Goal: Book appointment/travel/reservation

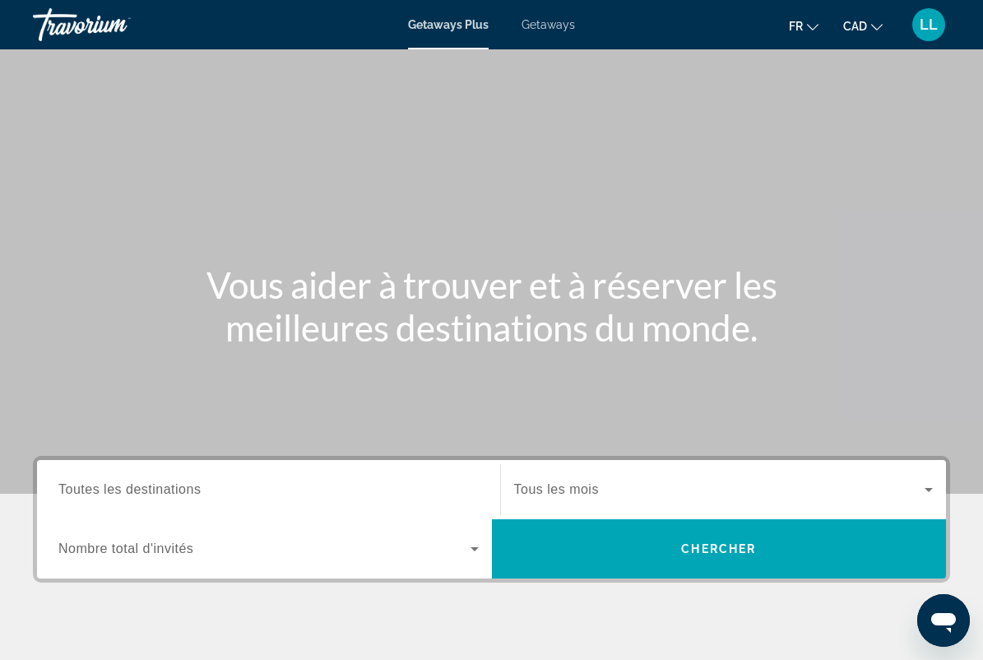
click at [170, 492] on span "Toutes les destinations" at bounding box center [129, 489] width 142 height 14
click at [170, 492] on input "Destination Toutes les destinations" at bounding box center [268, 491] width 421 height 20
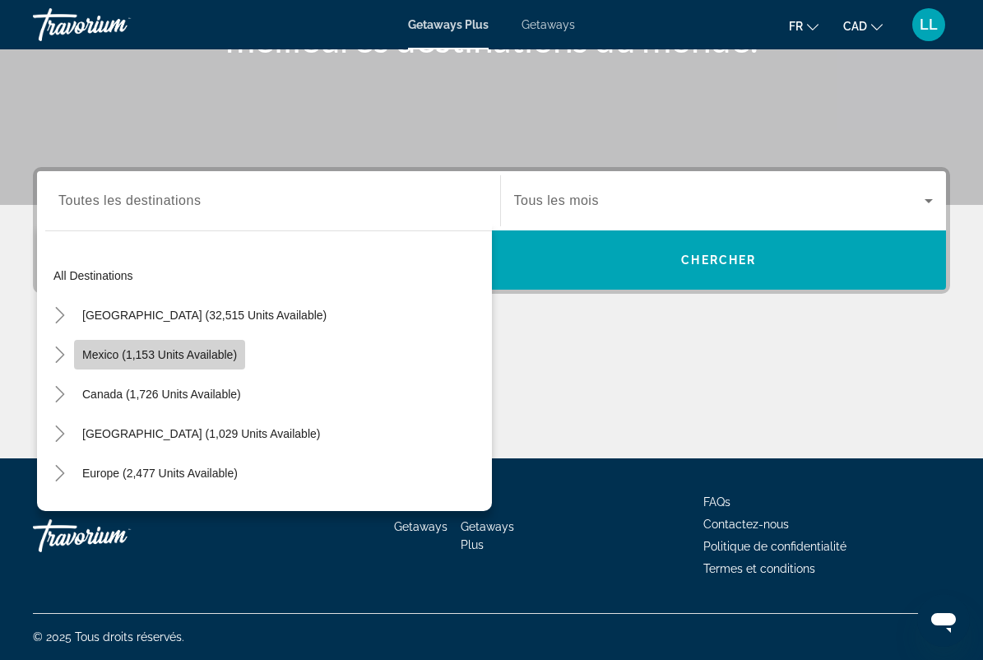
click at [193, 356] on span "Mexico (1,153 units available)" at bounding box center [159, 354] width 155 height 13
type input "**********"
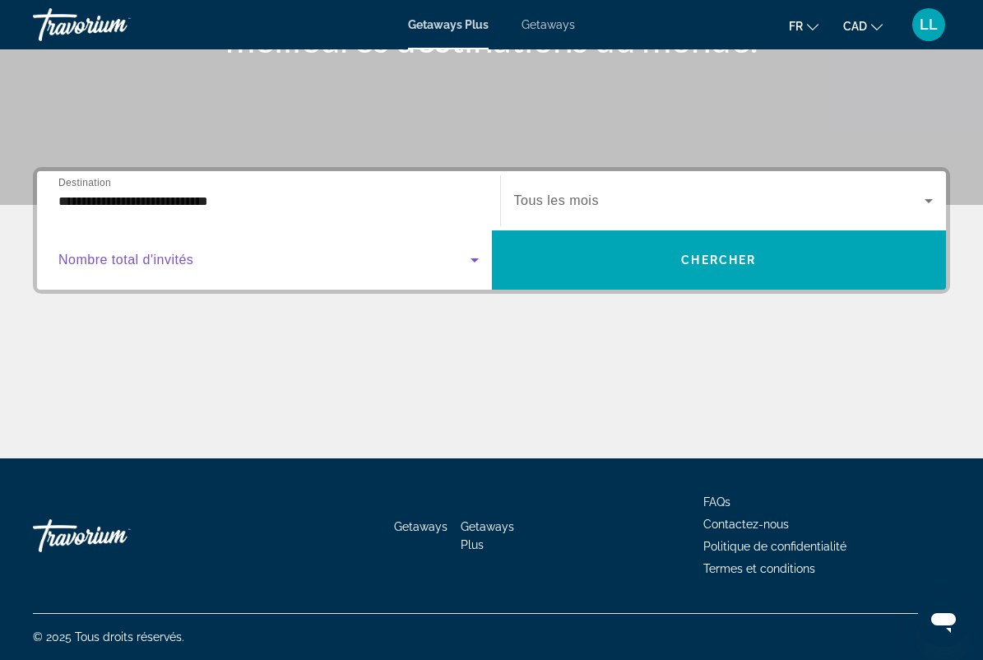
click at [470, 259] on icon "Search widget" at bounding box center [475, 260] width 20 height 20
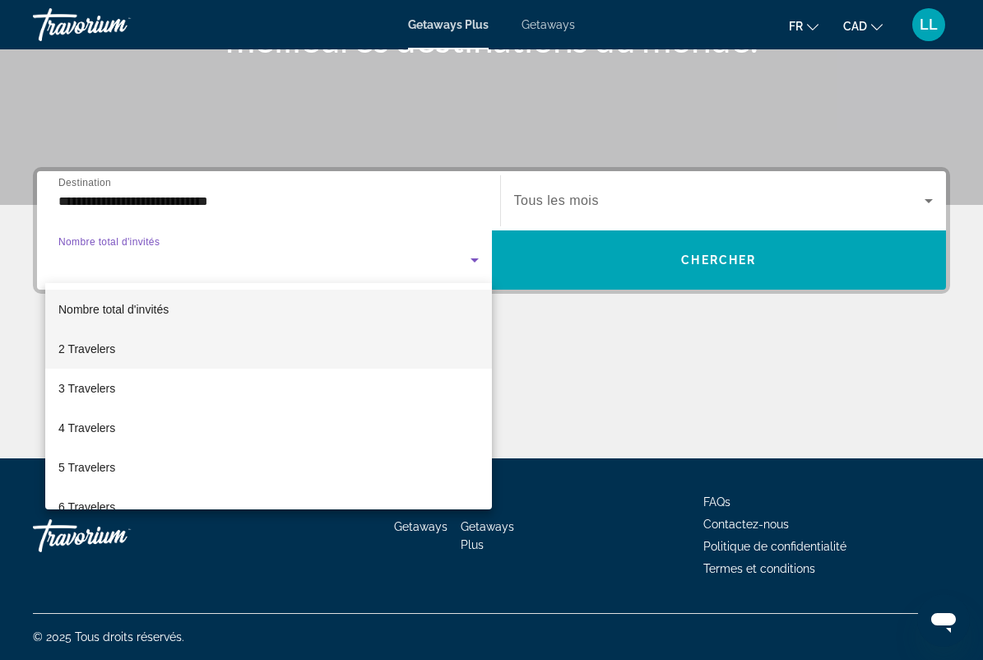
click at [203, 347] on mat-option "2 Travelers" at bounding box center [268, 349] width 447 height 40
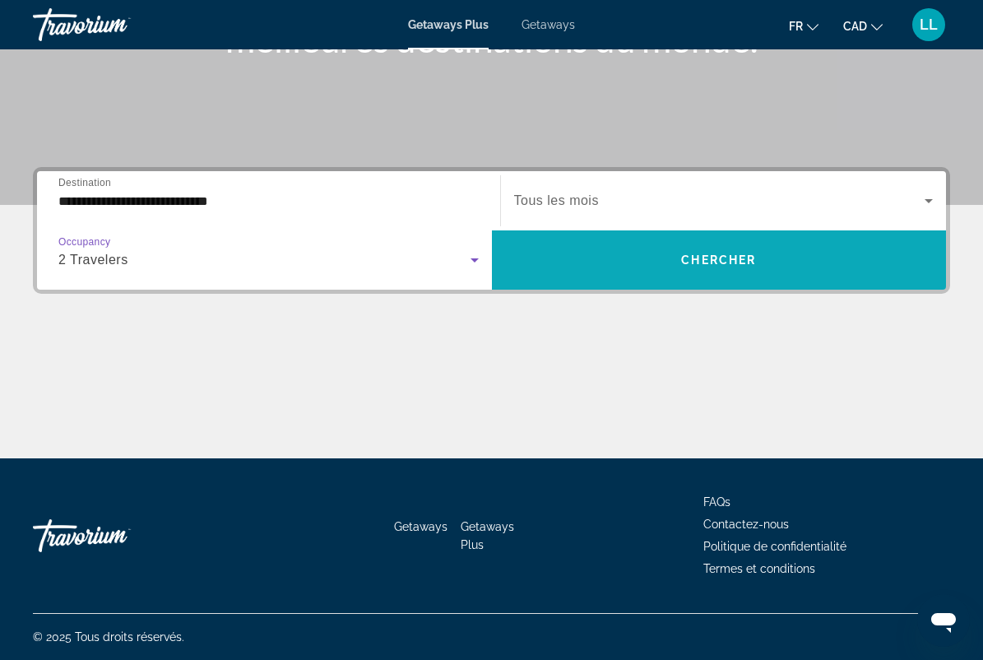
click at [759, 253] on span "Search widget" at bounding box center [719, 260] width 455 height 40
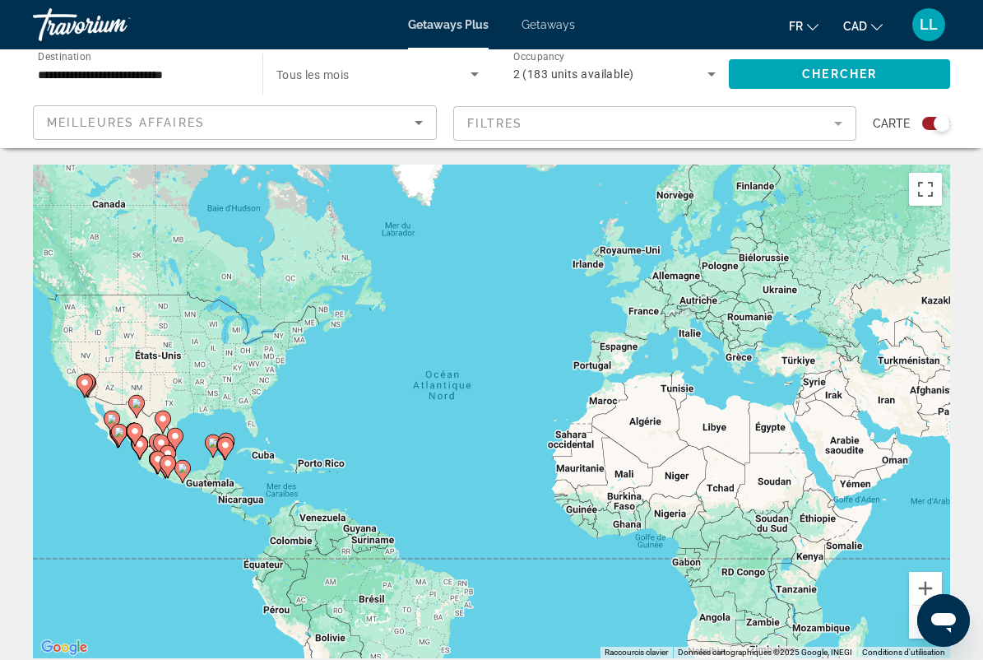
click at [120, 433] on image "Main content" at bounding box center [119, 432] width 10 height 10
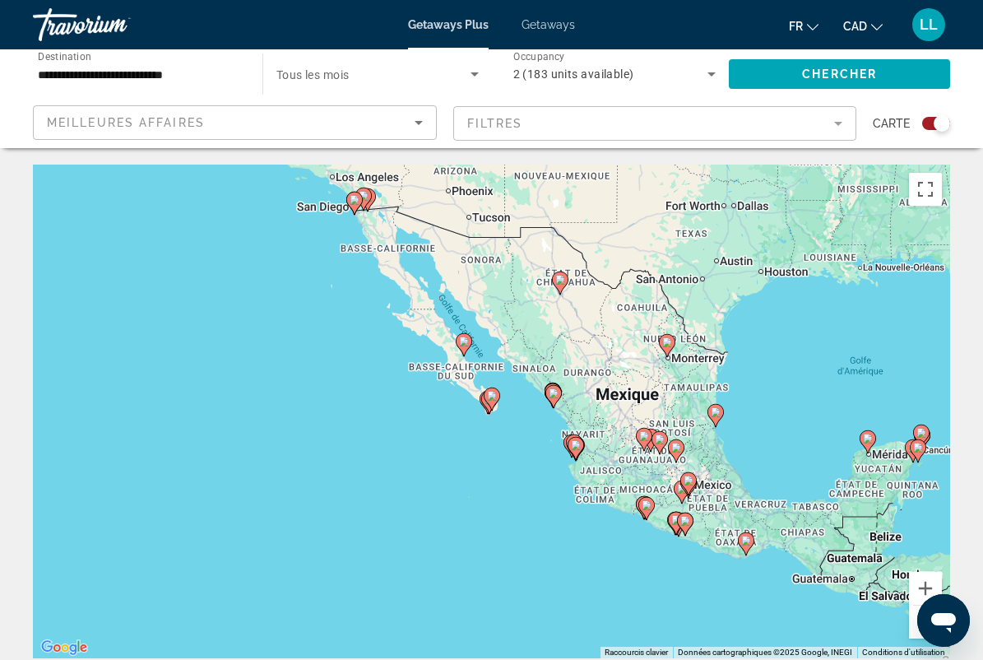
click at [575, 450] on icon "Main content" at bounding box center [575, 448] width 15 height 21
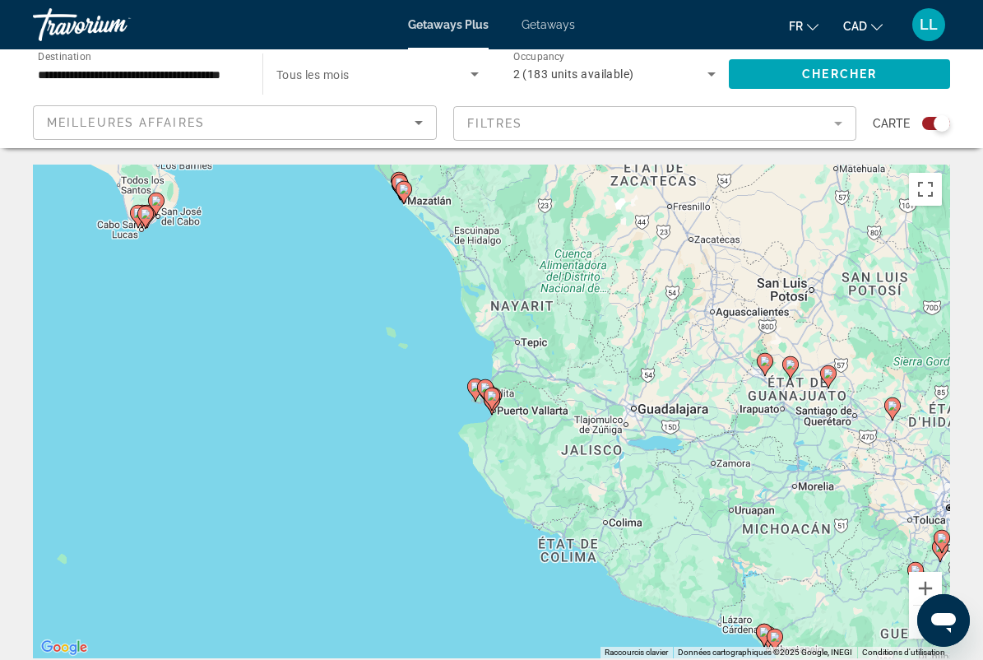
click at [490, 402] on icon "Main content" at bounding box center [491, 398] width 15 height 21
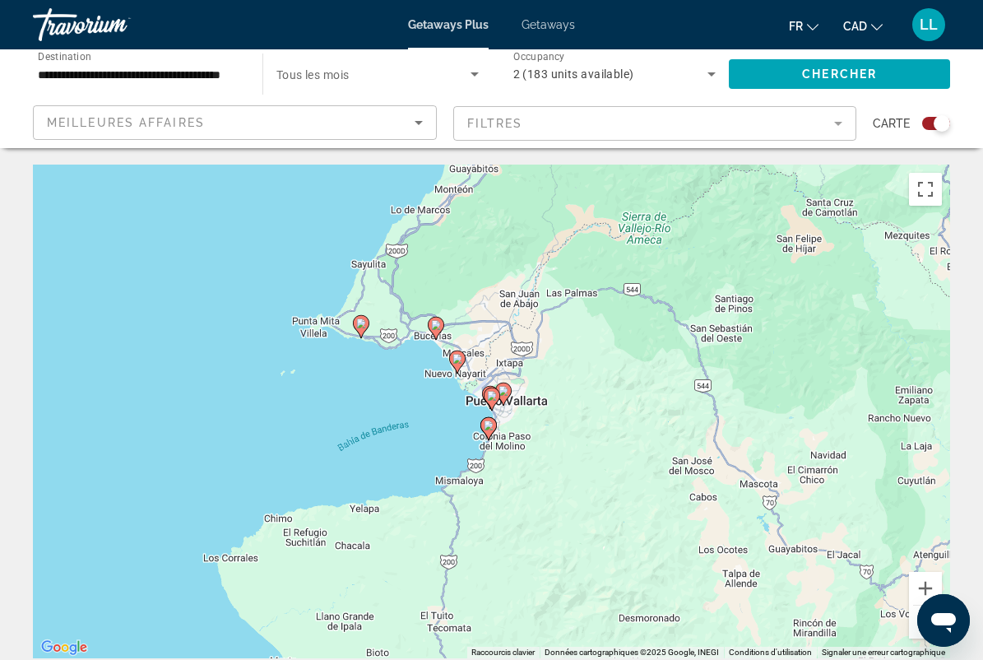
click at [455, 360] on image "Main content" at bounding box center [458, 359] width 10 height 10
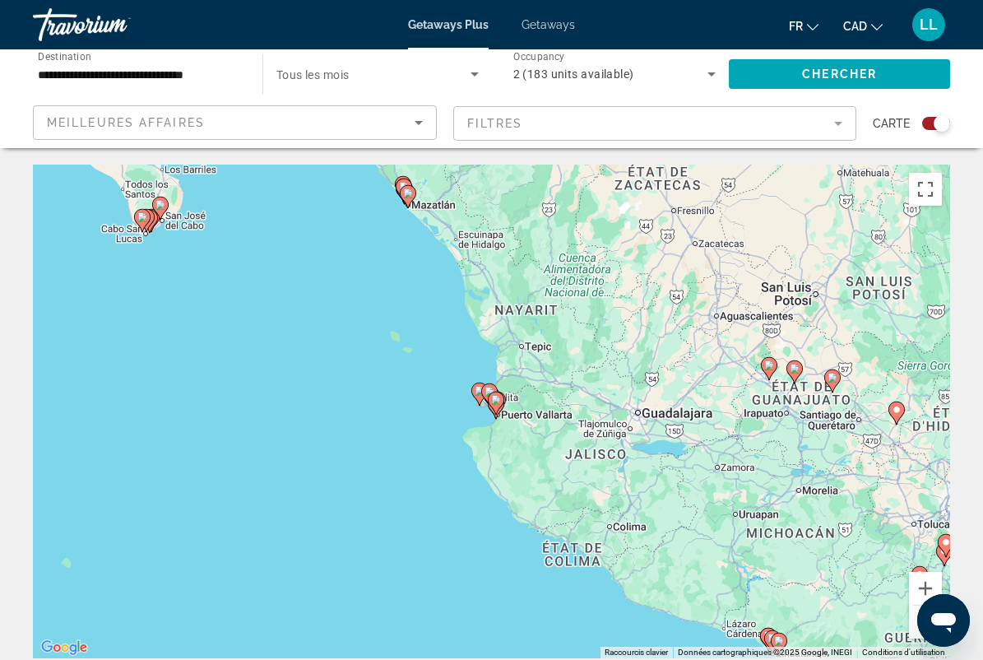
click at [495, 406] on icon "Main content" at bounding box center [495, 403] width 15 height 21
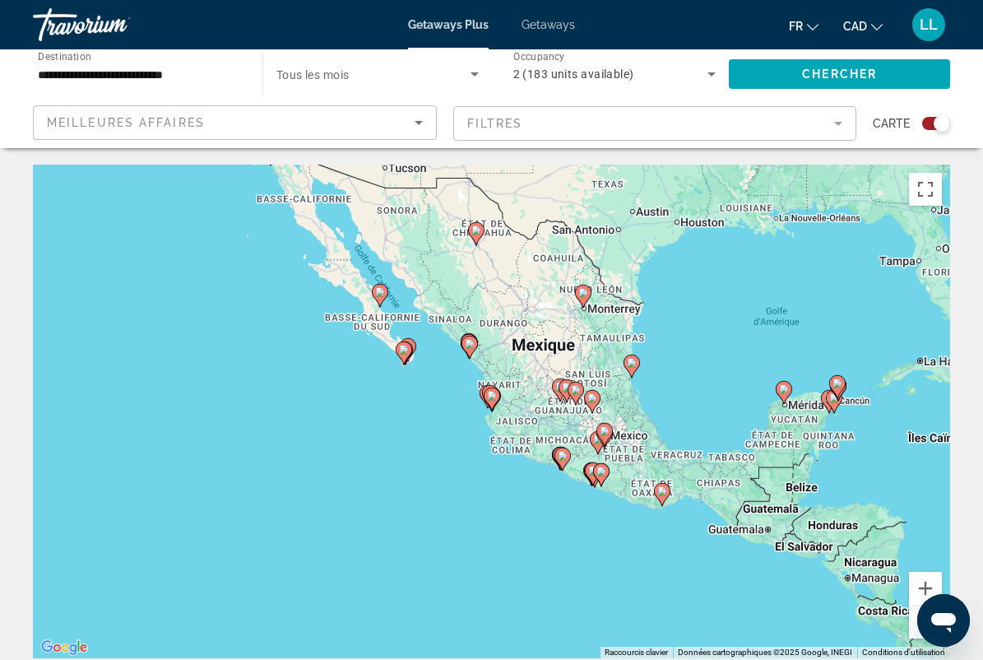
click at [486, 396] on icon "Main content" at bounding box center [491, 398] width 15 height 21
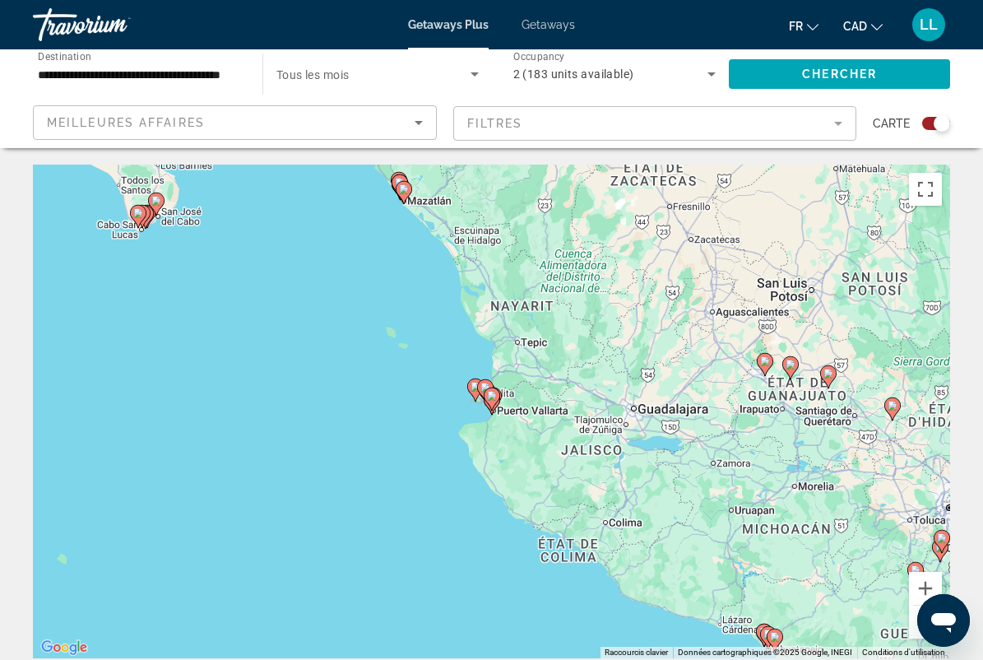
click at [483, 385] on image "Main content" at bounding box center [486, 388] width 10 height 10
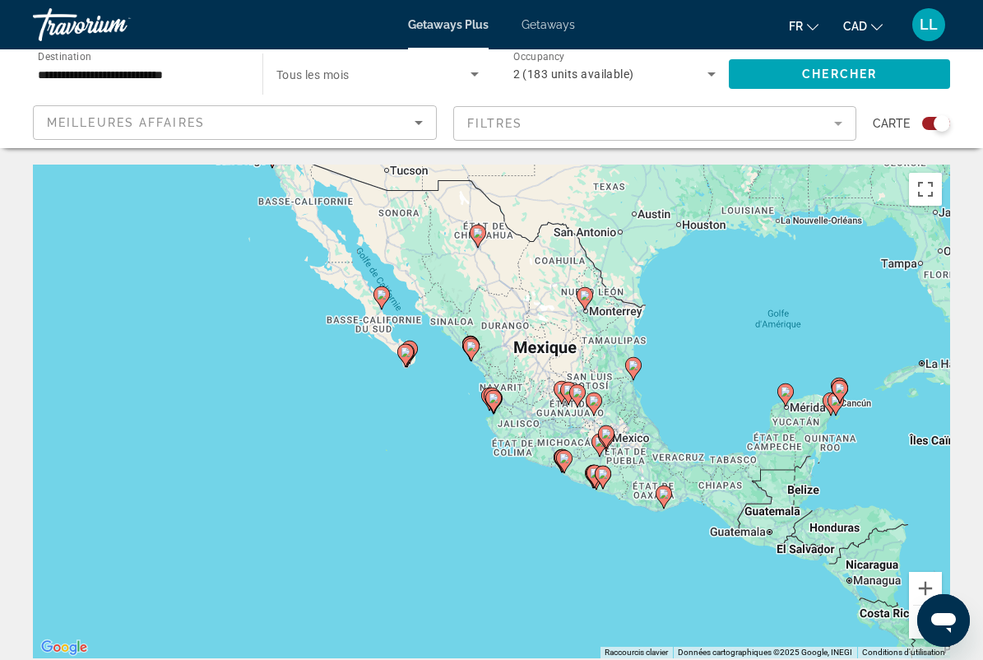
click at [495, 402] on image "Main content" at bounding box center [494, 398] width 10 height 10
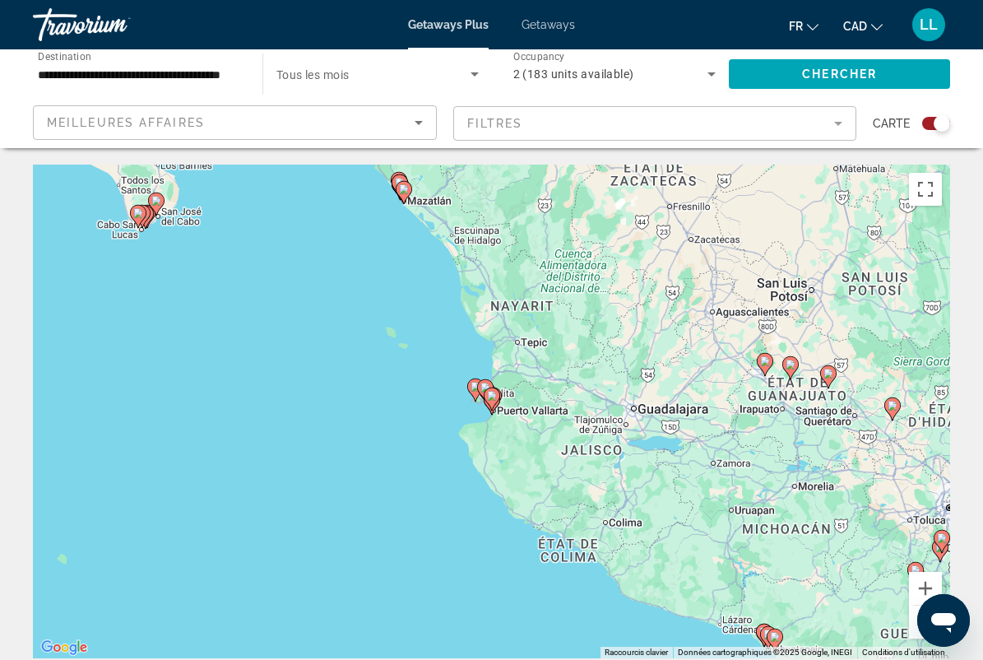
click at [494, 397] on image "Main content" at bounding box center [492, 396] width 10 height 10
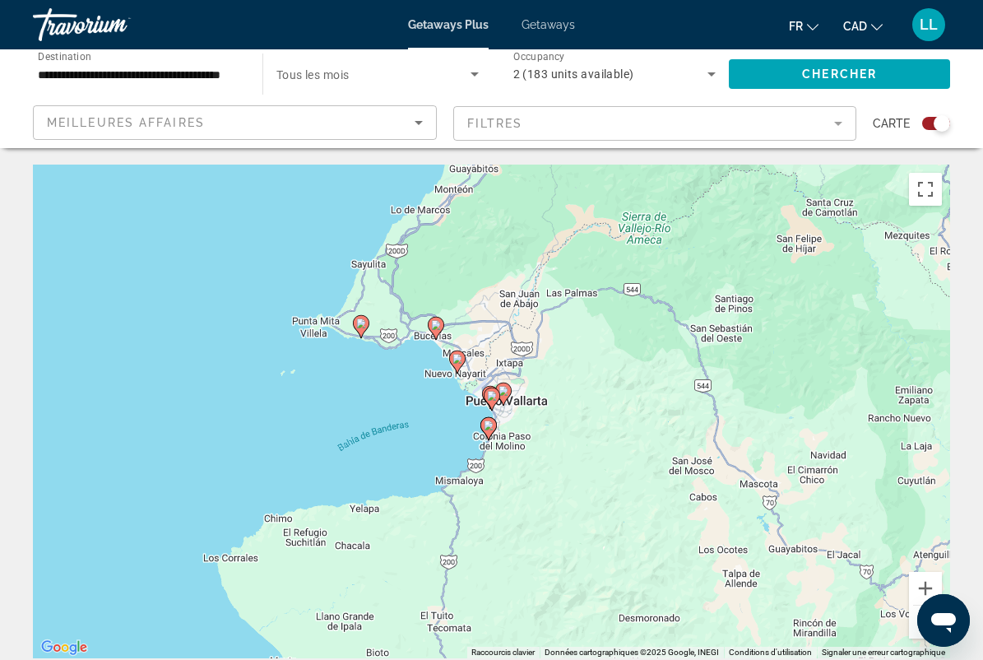
click at [457, 360] on image "Main content" at bounding box center [458, 359] width 10 height 10
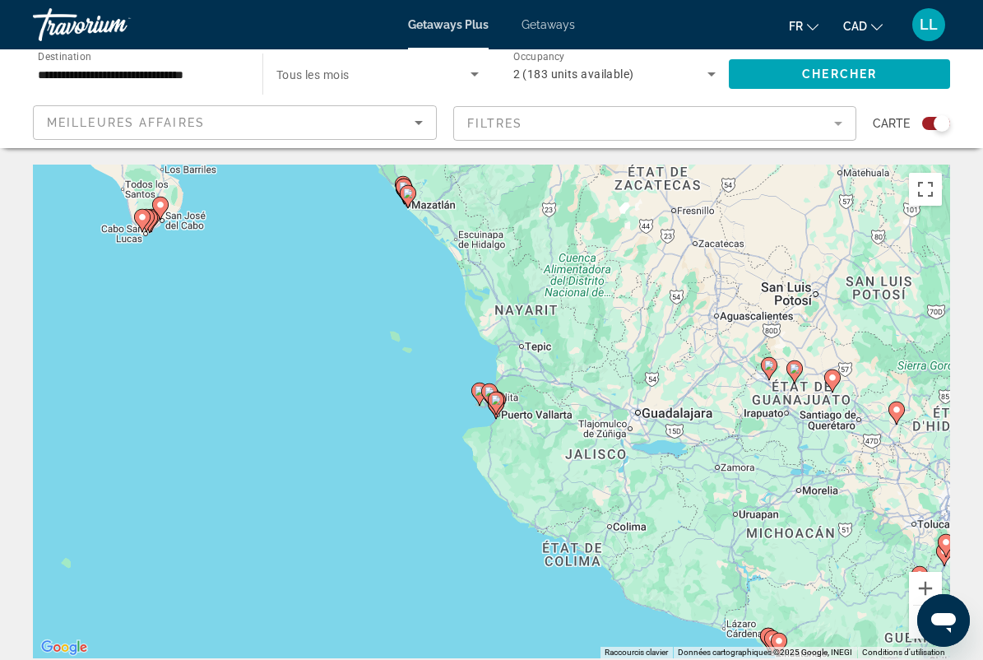
click at [481, 397] on gmp-advanced-marker "Main content" at bounding box center [489, 395] width 16 height 25
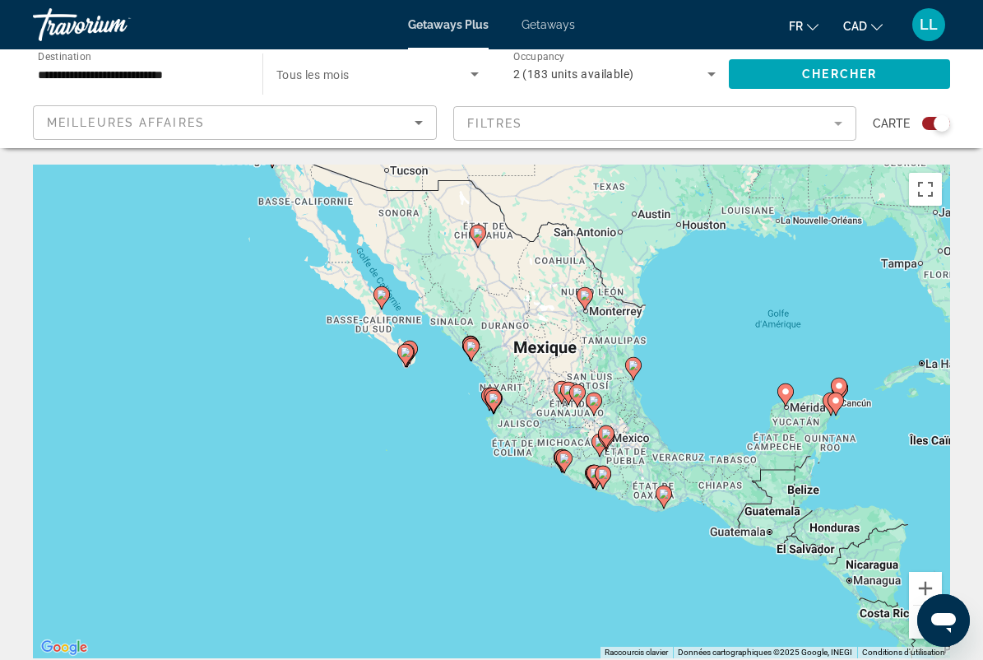
click at [495, 394] on image "Main content" at bounding box center [494, 398] width 10 height 10
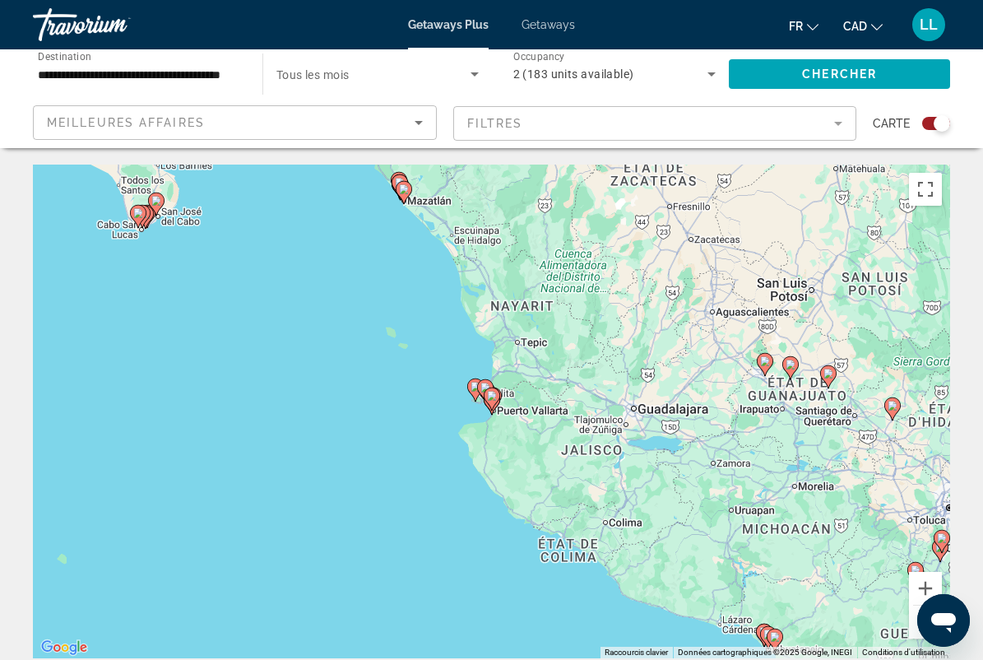
click at [495, 394] on image "Main content" at bounding box center [492, 396] width 10 height 10
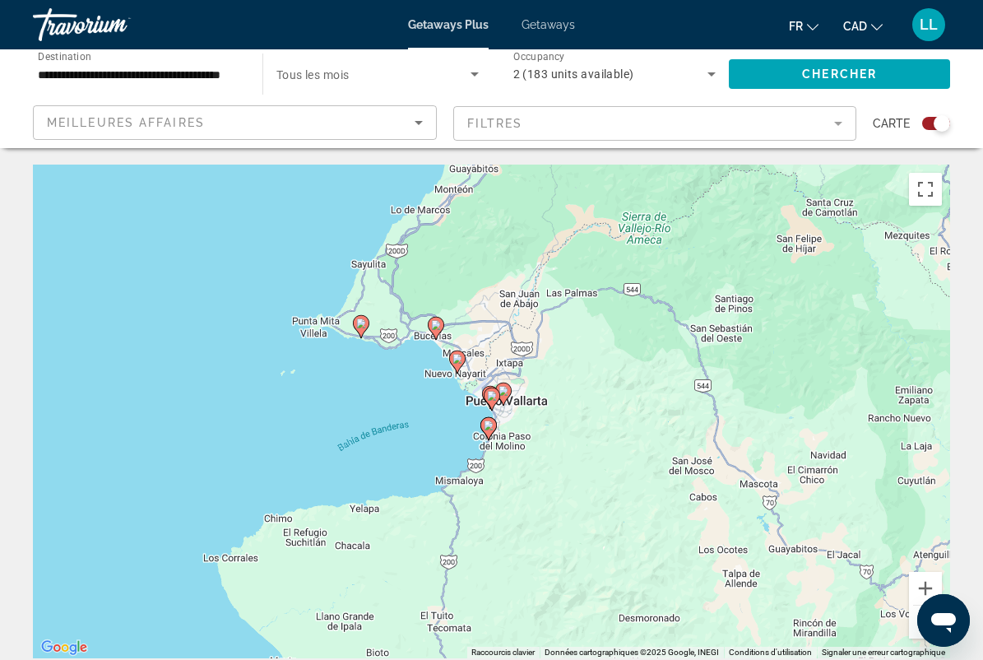
click at [456, 376] on div "Pour naviguer, appuyez sur les touches fléchées. Pour activer le glissement ave…" at bounding box center [492, 412] width 918 height 494
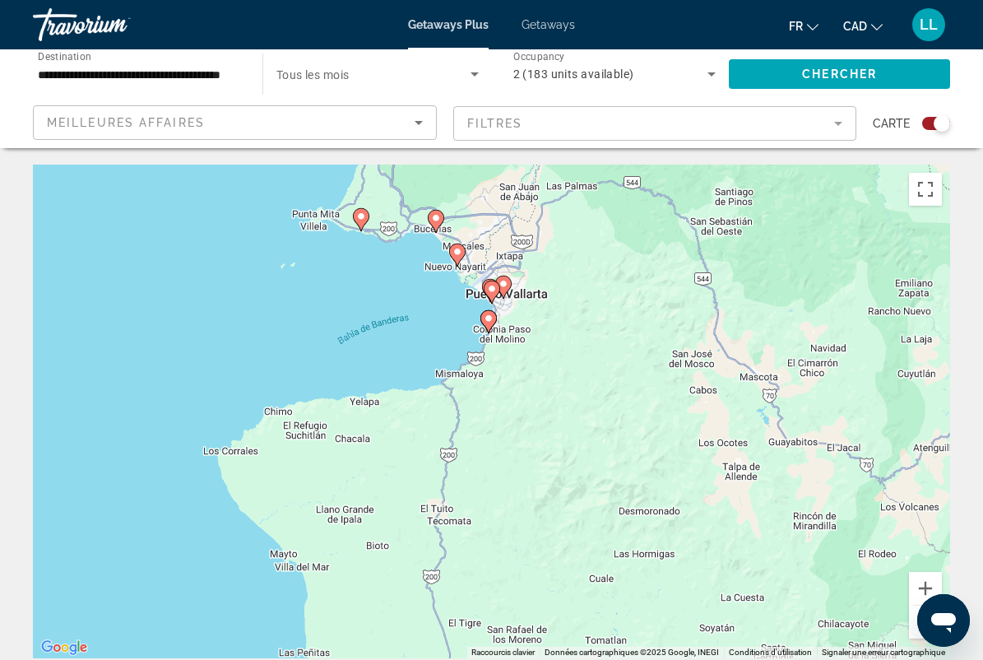
click at [504, 285] on image "Main content" at bounding box center [504, 284] width 10 height 10
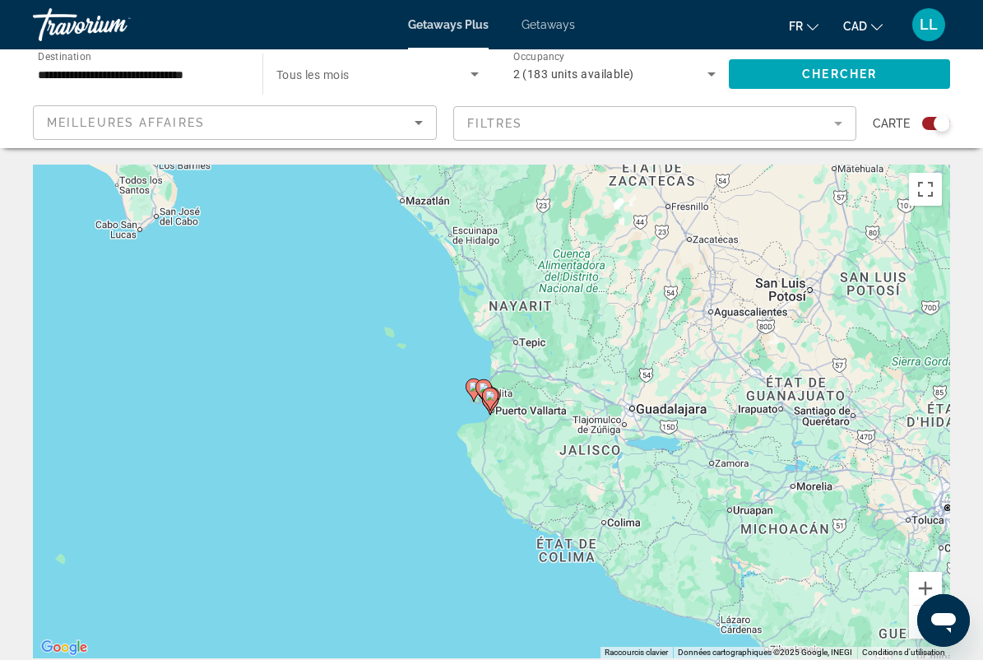
click at [493, 405] on gmp-advanced-marker "Main content" at bounding box center [490, 399] width 16 height 25
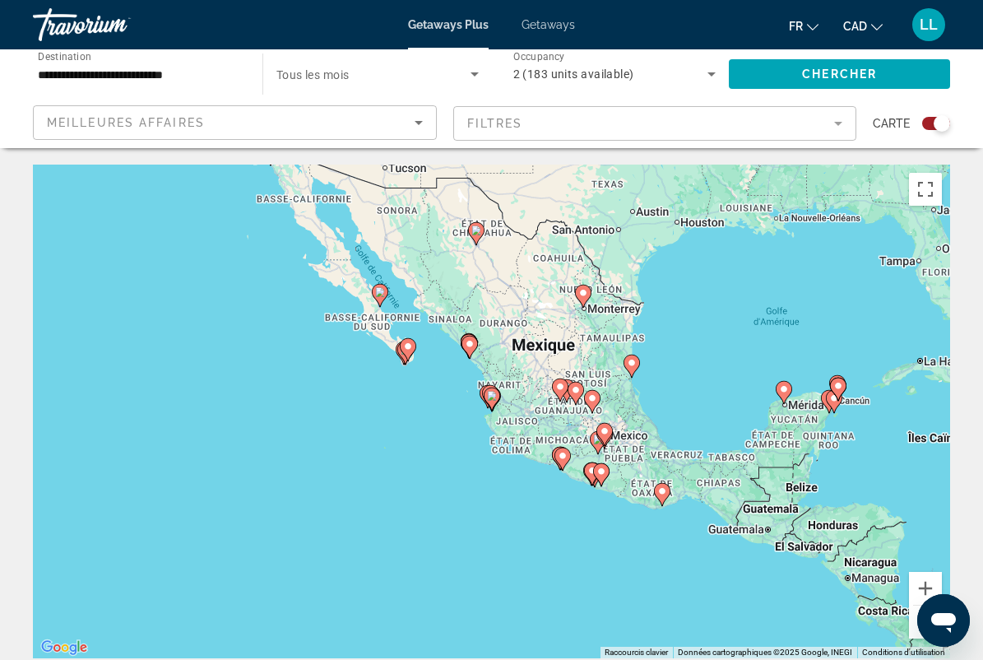
click at [493, 405] on icon "Main content" at bounding box center [491, 398] width 15 height 21
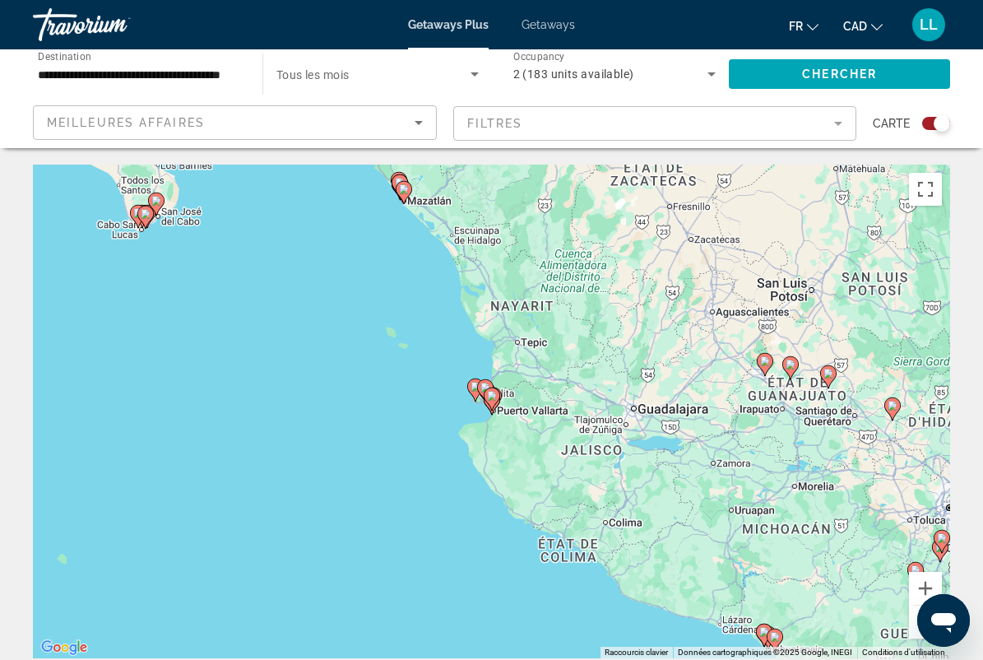
click at [493, 405] on icon "Main content" at bounding box center [491, 398] width 15 height 21
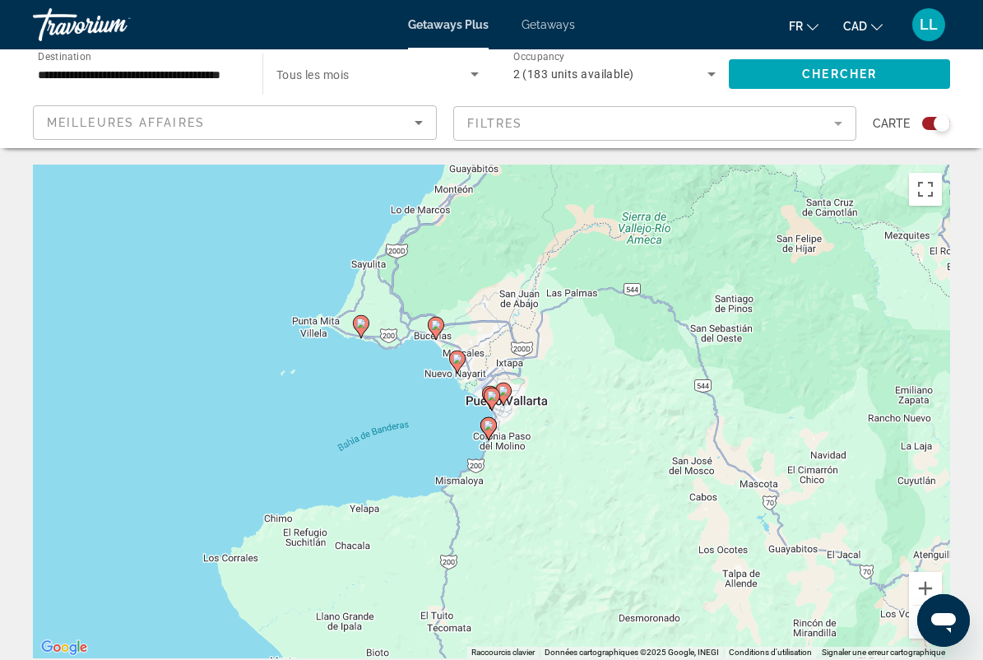
click at [439, 325] on image "Main content" at bounding box center [436, 325] width 10 height 10
type input "**********"
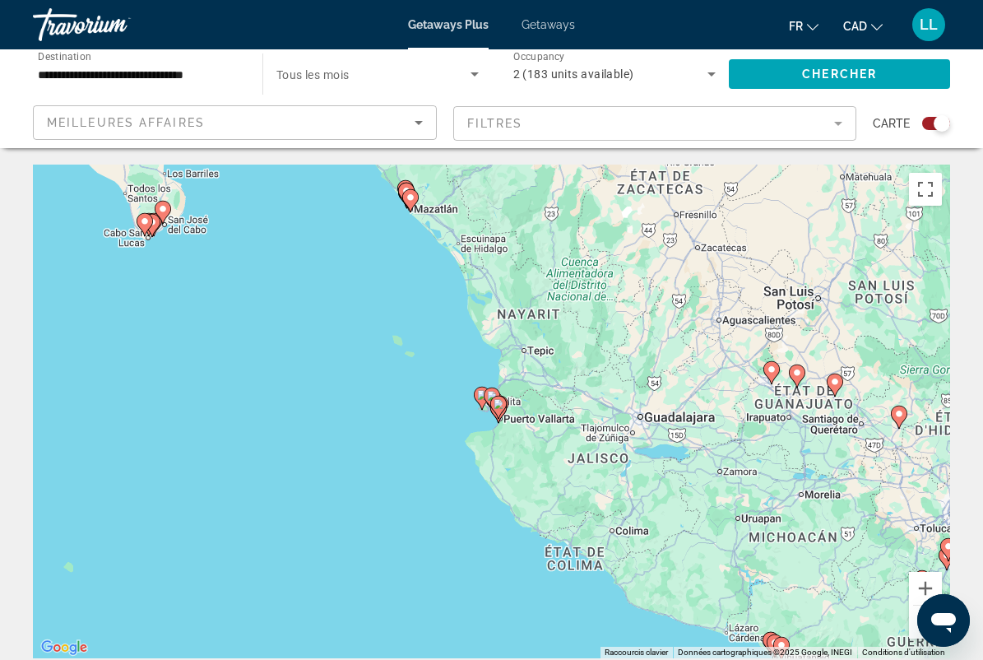
click at [932, 123] on div "Search widget" at bounding box center [937, 123] width 28 height 13
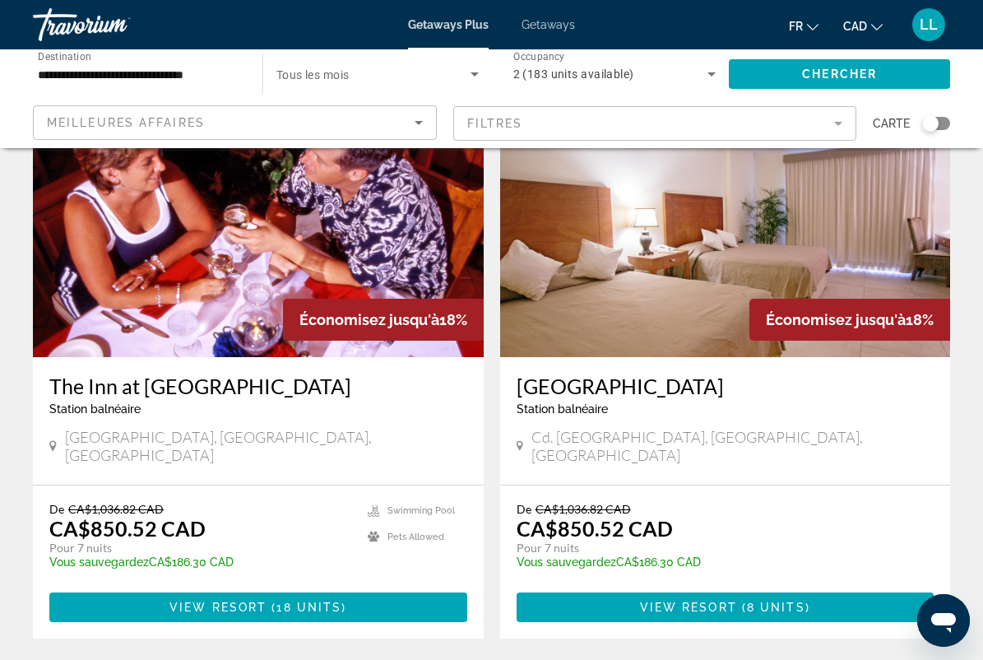
scroll to position [3029, 0]
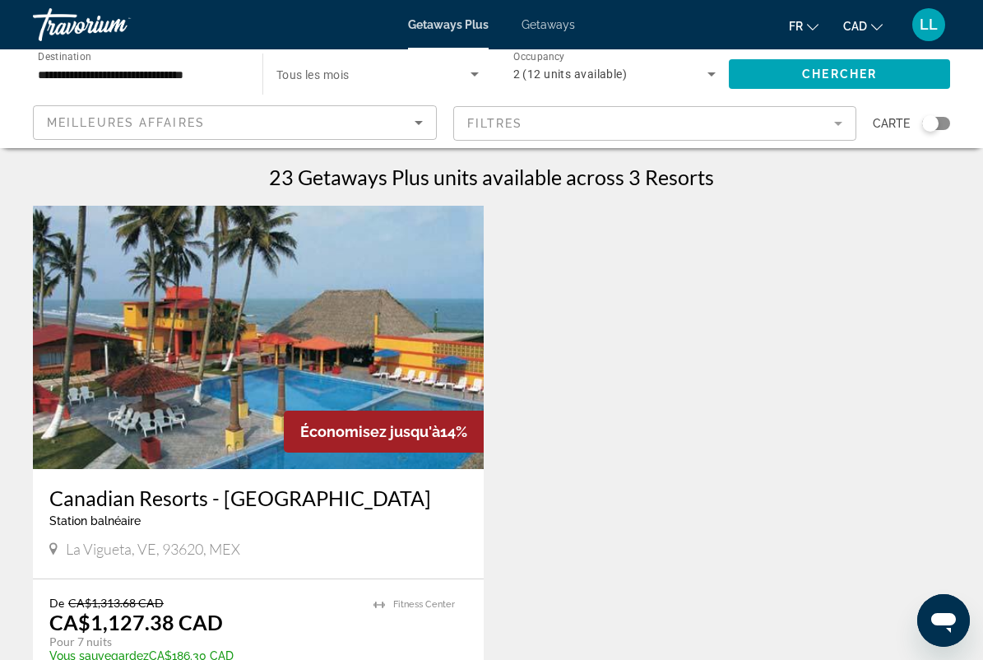
click at [584, 537] on div "Économisez jusqu'à 14% Canadian Resorts - [GEOGRAPHIC_DATA] balnéaire - Ceci es…" at bounding box center [492, 486] width 934 height 560
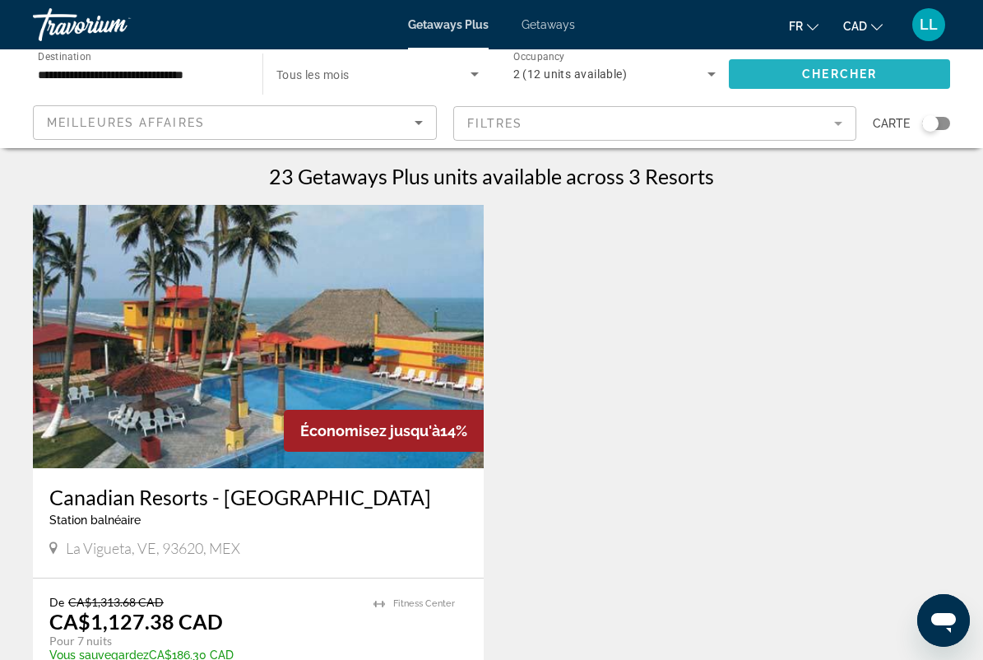
click at [779, 76] on span "Search widget" at bounding box center [839, 74] width 221 height 40
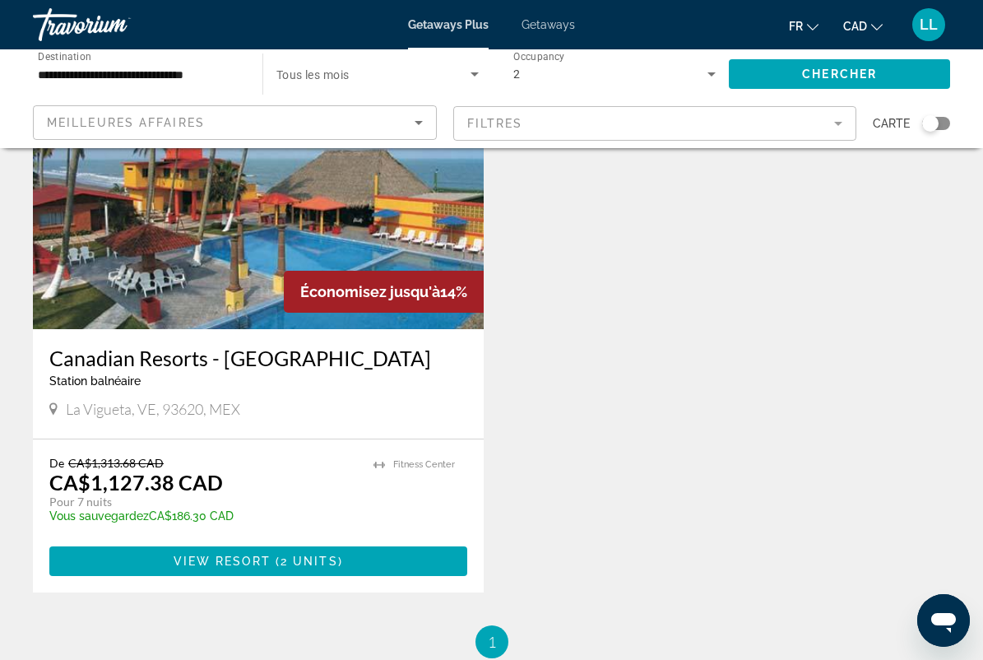
scroll to position [757, 0]
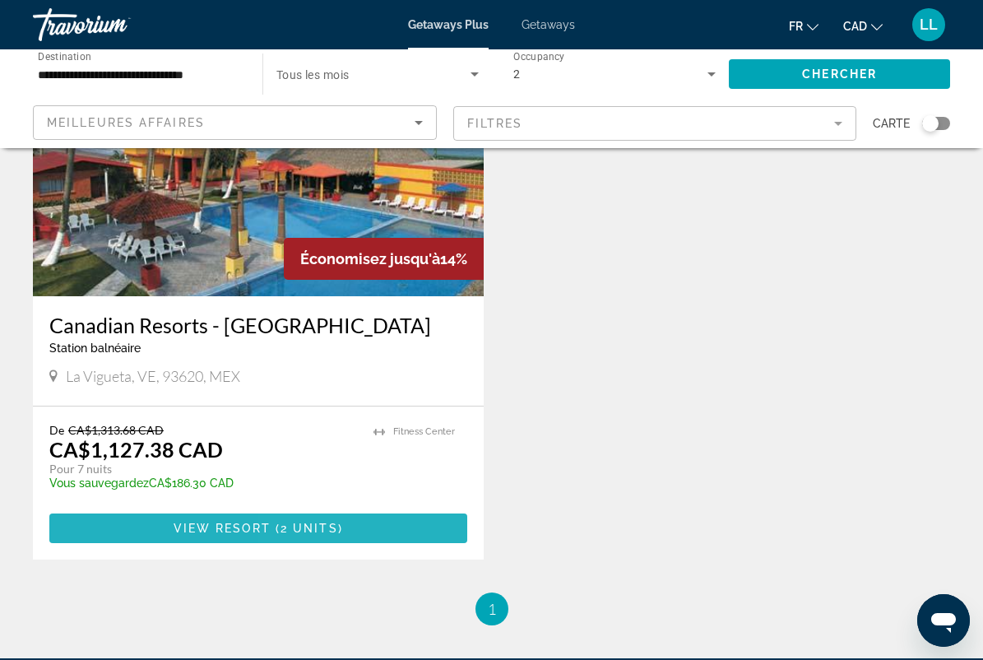
click at [297, 522] on span "2 units" at bounding box center [310, 528] width 58 height 13
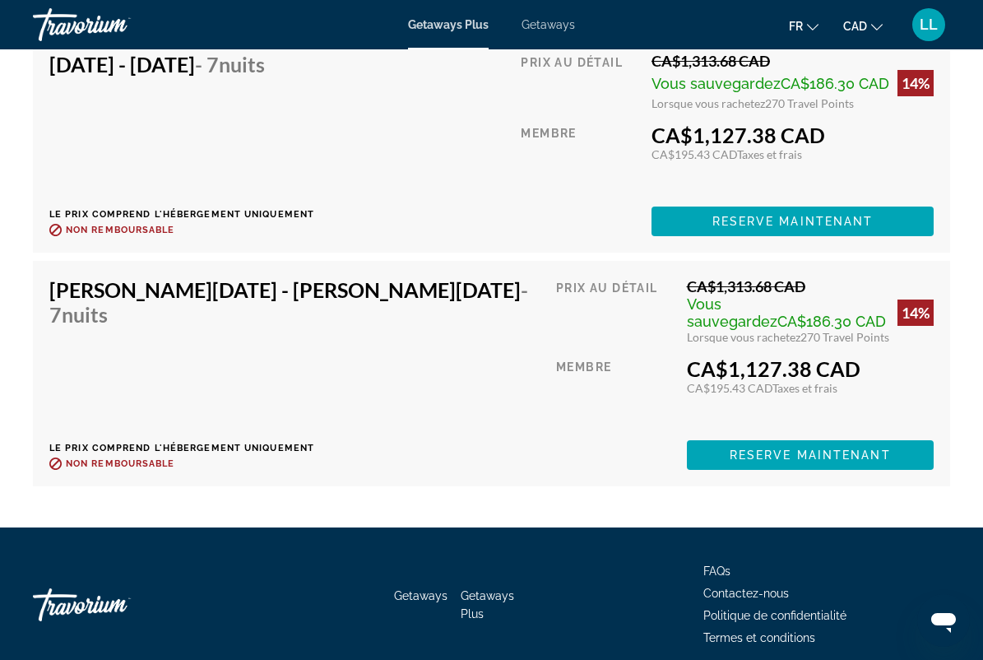
scroll to position [3259, 0]
